Goal: Find specific page/section

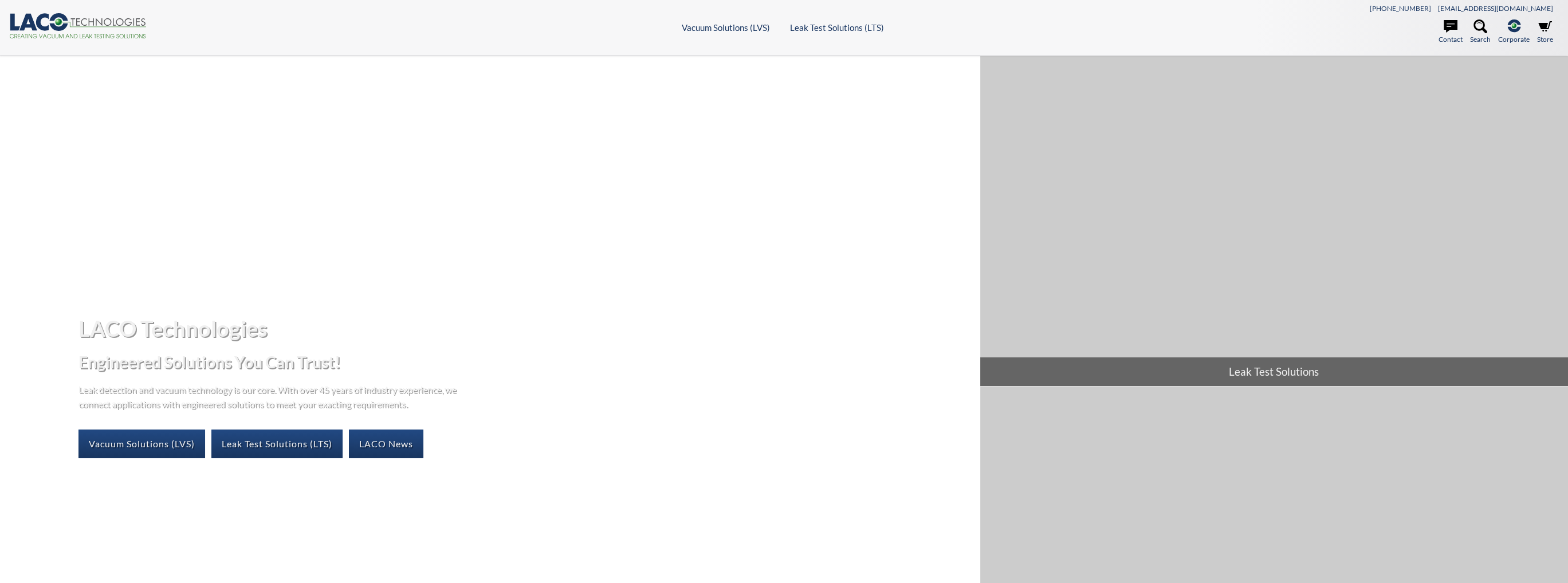
select select "Widget de traduction"
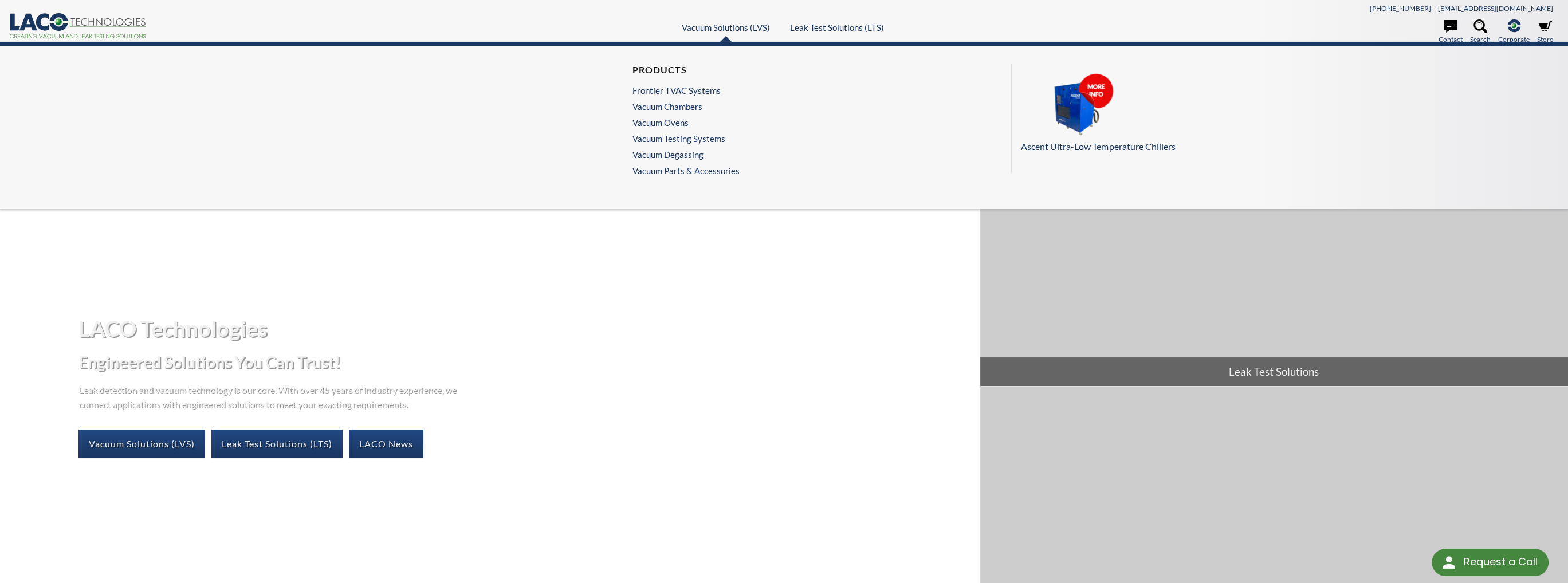
click at [678, 163] on ul "Products Frontier TVAC Systems Vacuum Chambers Vacuum Ovens Vacuum Testing Syst…" at bounding box center [686, 123] width 107 height 117
click at [677, 169] on link "Vacuum Parts & Accessories" at bounding box center [686, 171] width 107 height 10
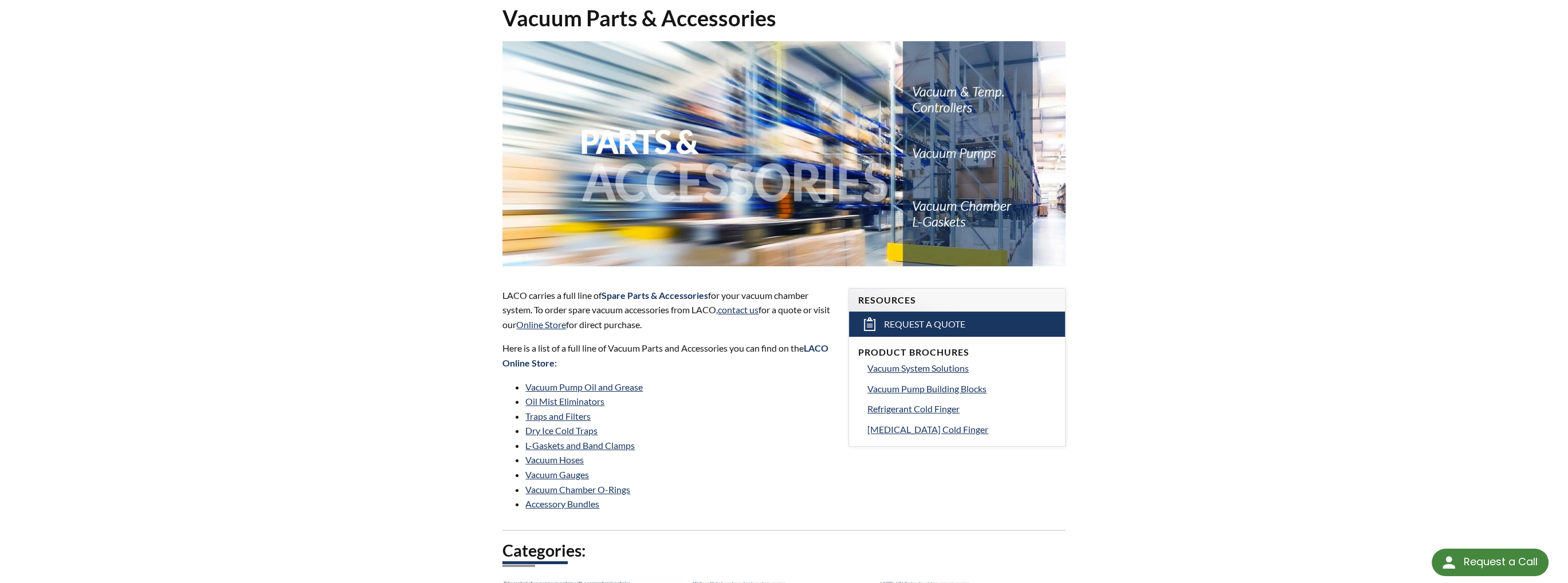
scroll to position [172, 0]
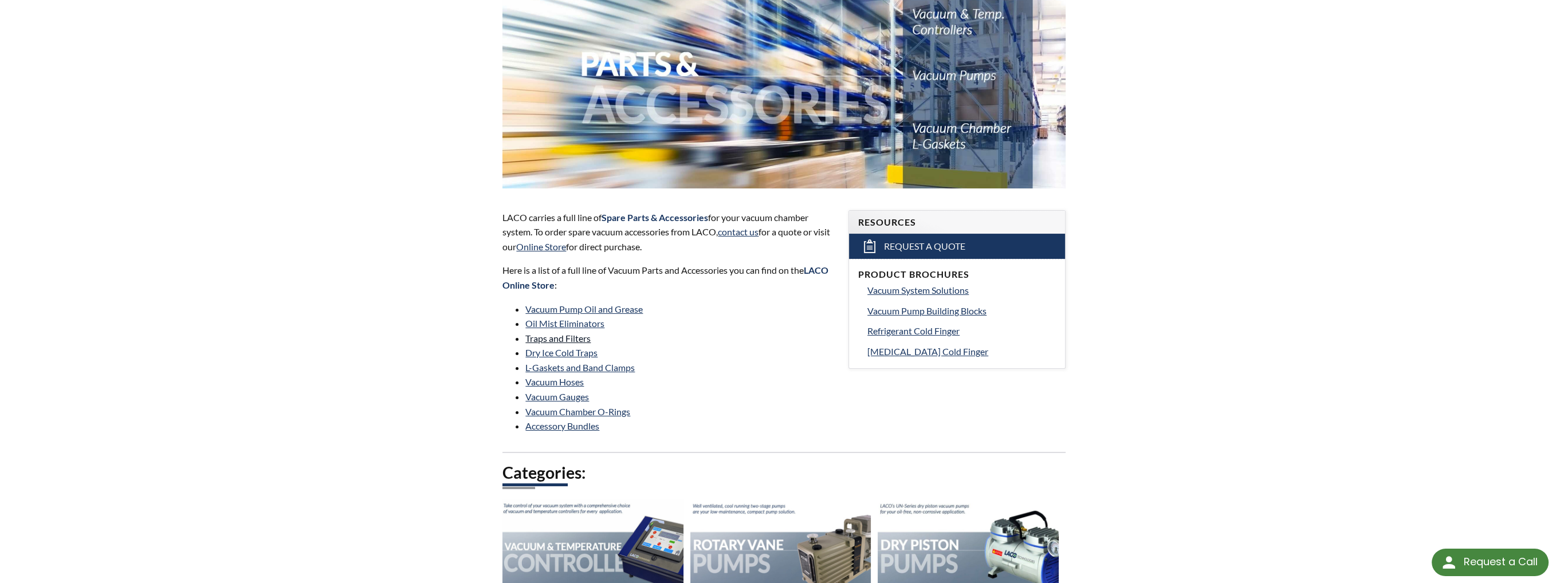
click at [546, 338] on link "Traps and Filters" at bounding box center [558, 338] width 65 height 11
